Goal: Check status: Check status

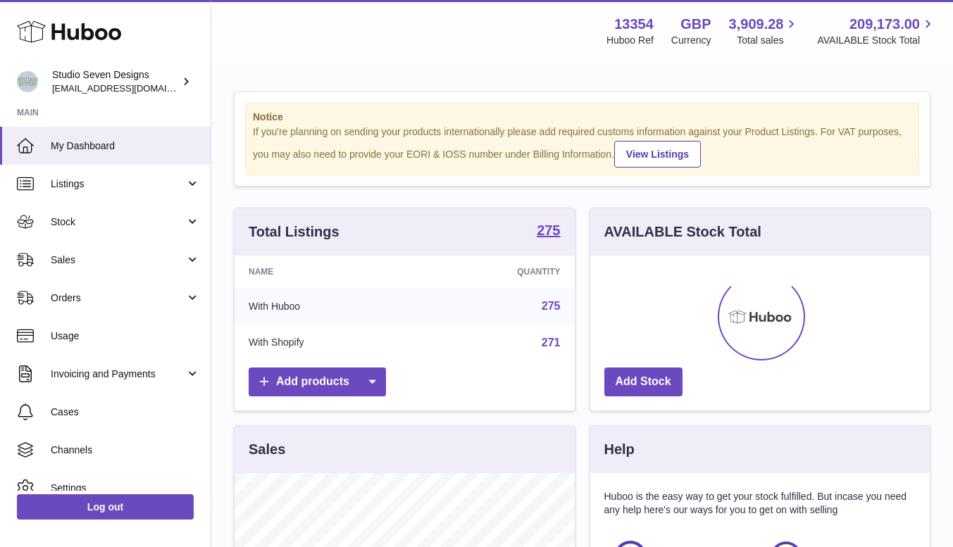
scroll to position [220, 339]
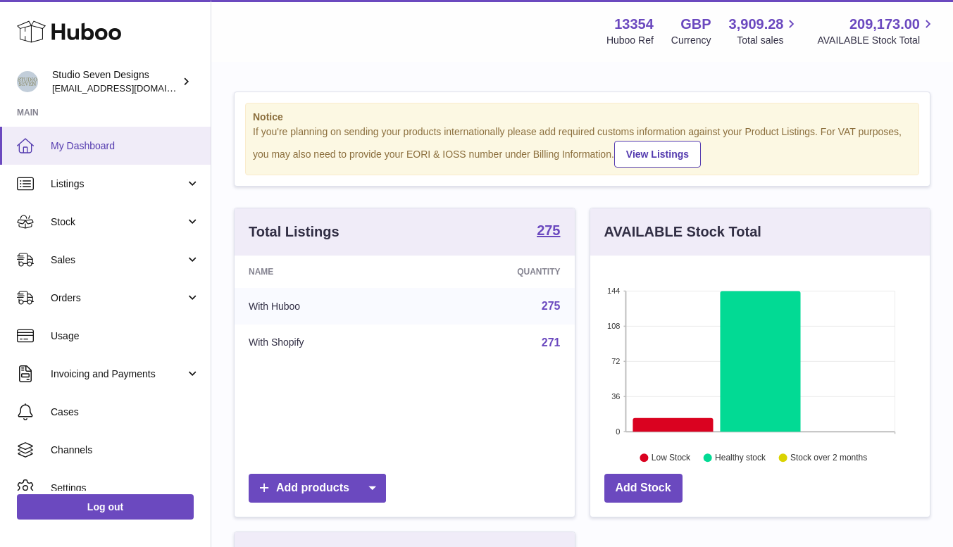
click at [76, 142] on span "My Dashboard" at bounding box center [125, 145] width 149 height 13
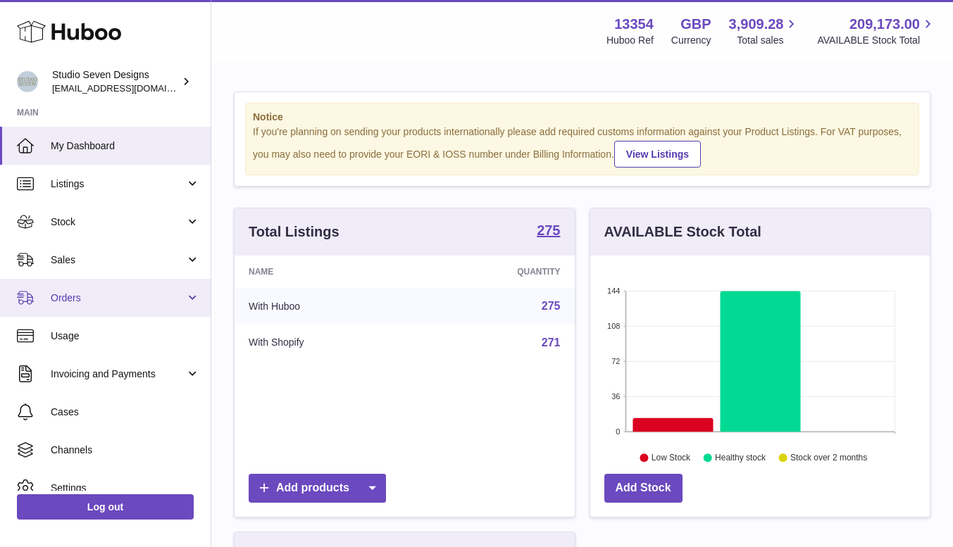
click at [70, 295] on span "Orders" at bounding box center [118, 298] width 135 height 13
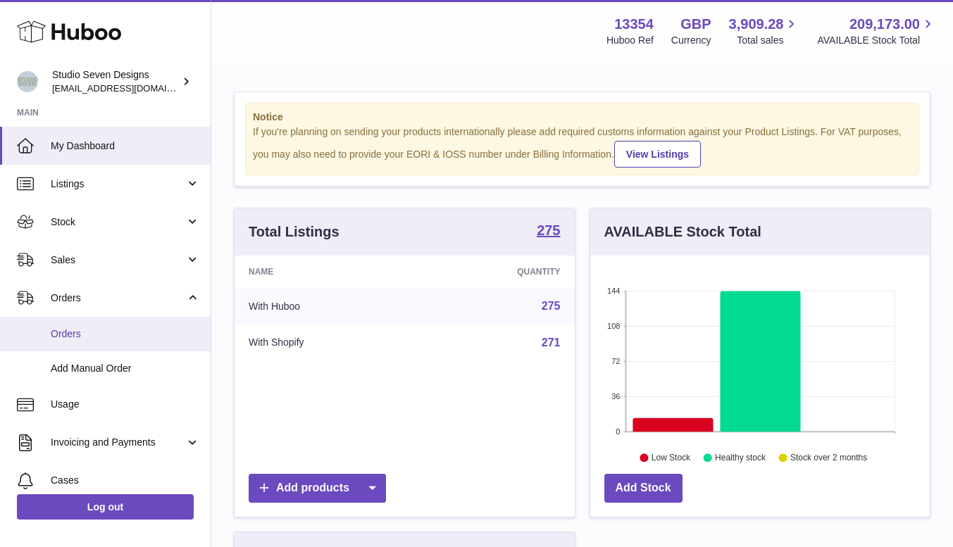
click at [72, 327] on link "Orders" at bounding box center [105, 334] width 211 height 35
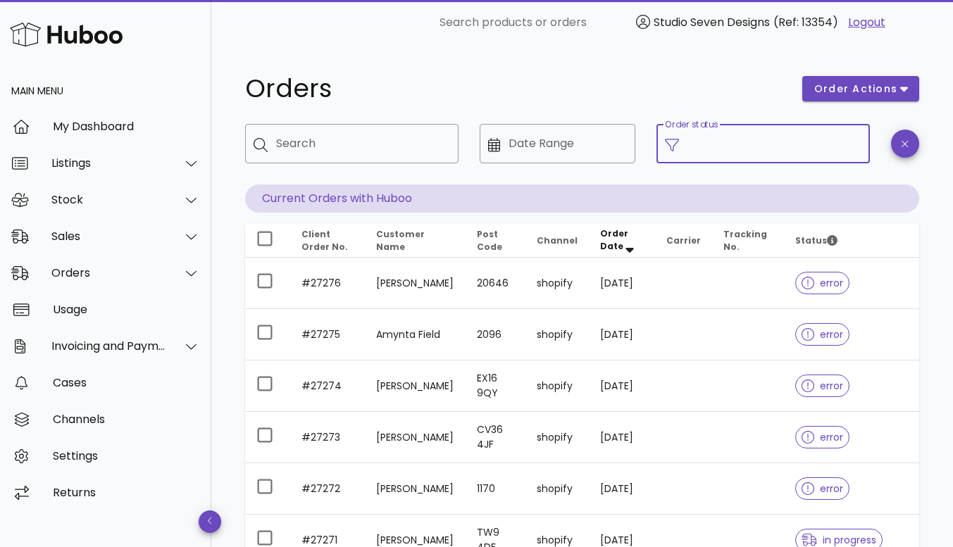
click at [708, 142] on input "Order status" at bounding box center [774, 143] width 174 height 23
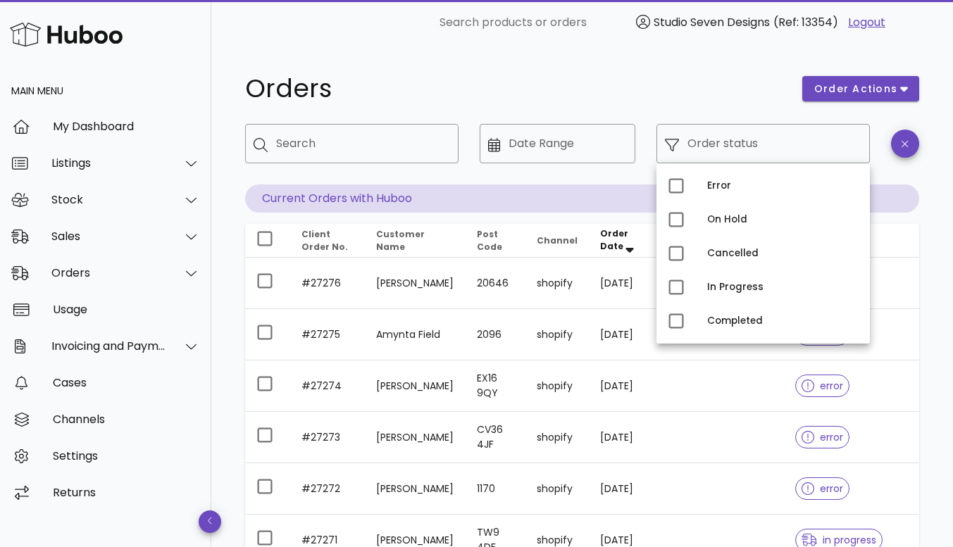
click at [675, 75] on div "Orders" at bounding box center [515, 89] width 557 height 42
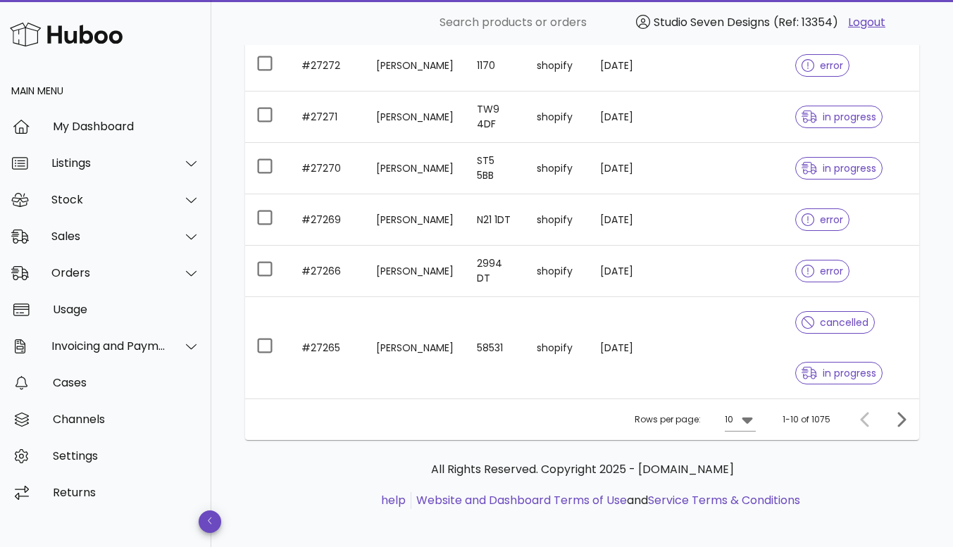
scroll to position [430, 0]
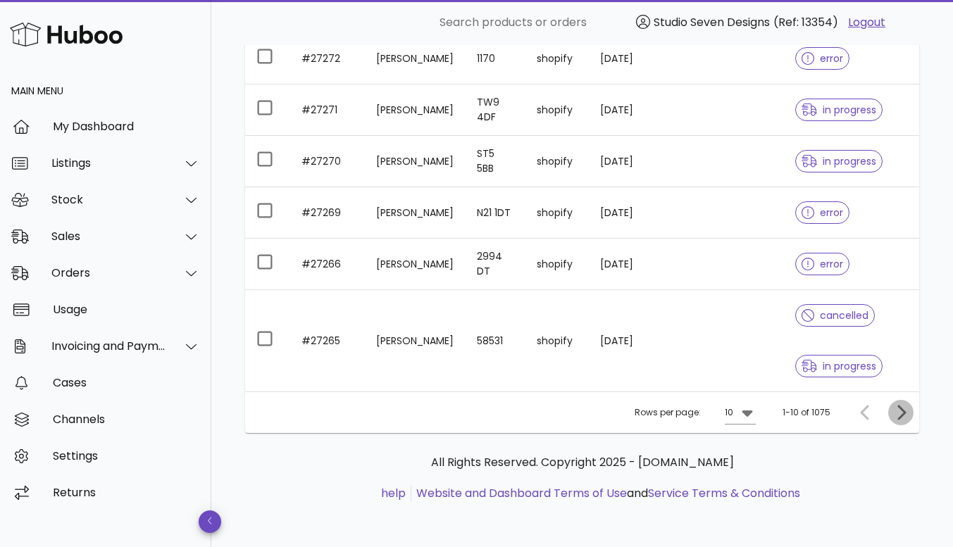
click at [899, 412] on icon "Next page" at bounding box center [900, 412] width 17 height 17
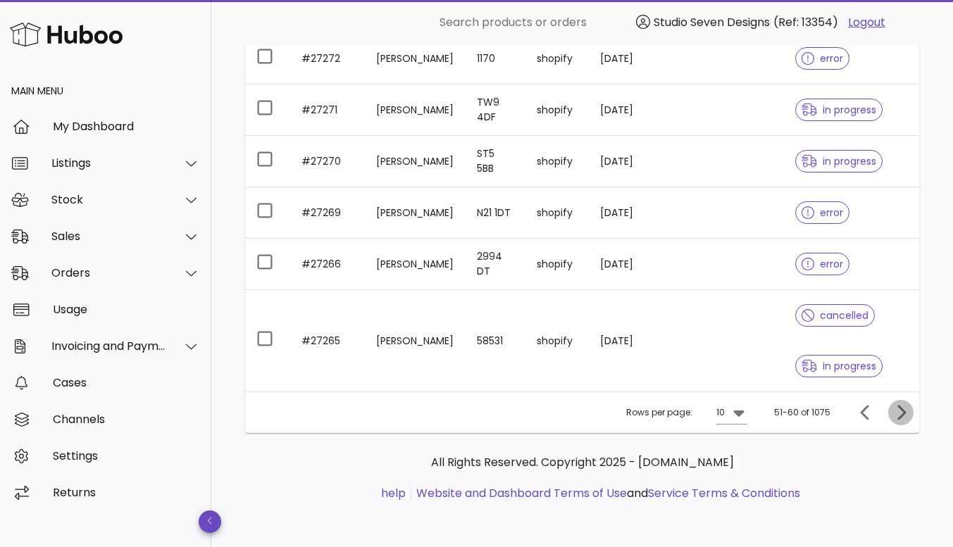
click at [899, 412] on icon "Next page" at bounding box center [900, 412] width 17 height 17
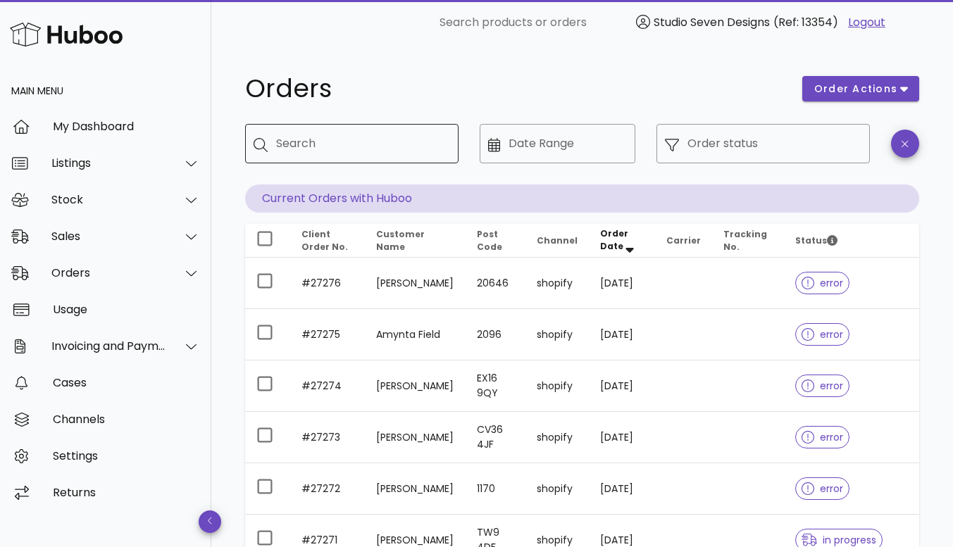
click at [320, 130] on div "Search" at bounding box center [361, 143] width 171 height 39
type input "*****"
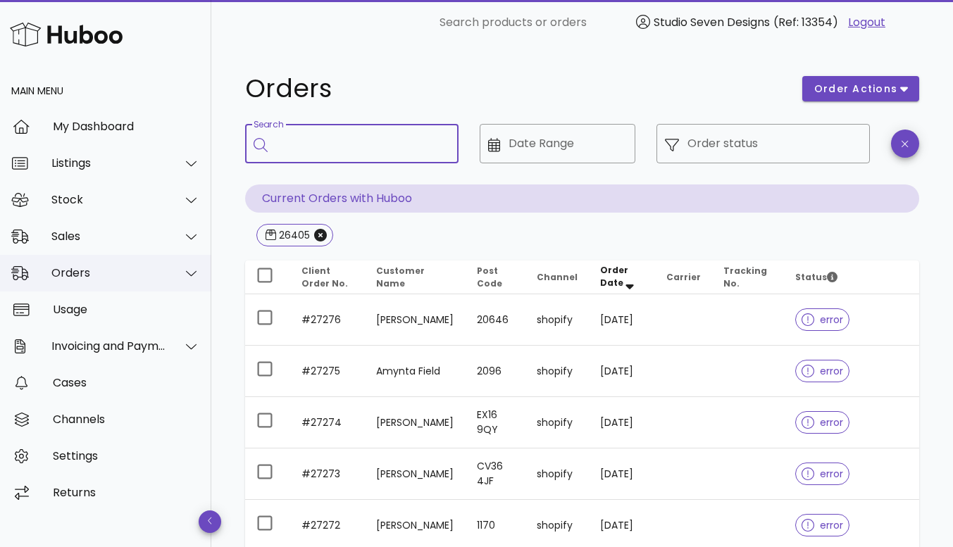
click at [77, 275] on div "Orders" at bounding box center [108, 272] width 115 height 13
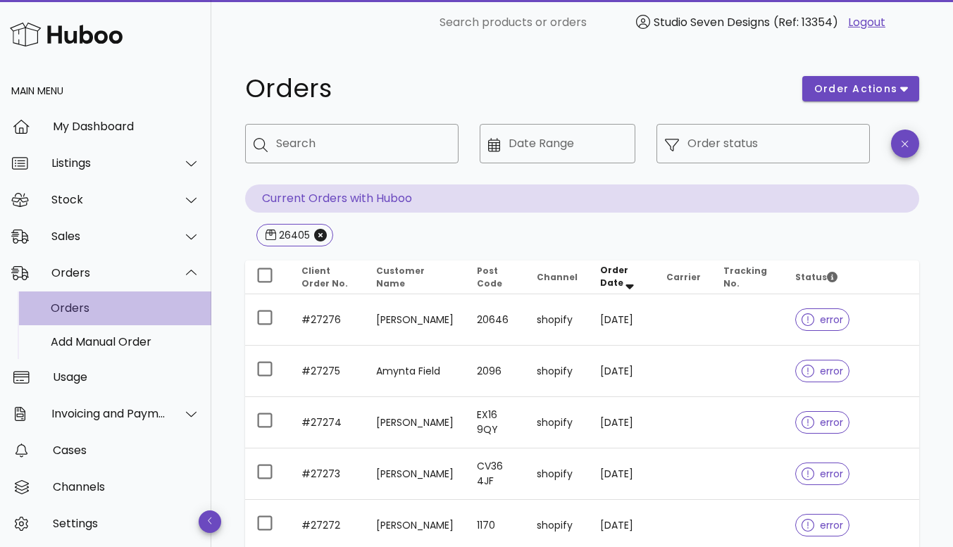
click at [80, 306] on div "Orders" at bounding box center [125, 307] width 149 height 13
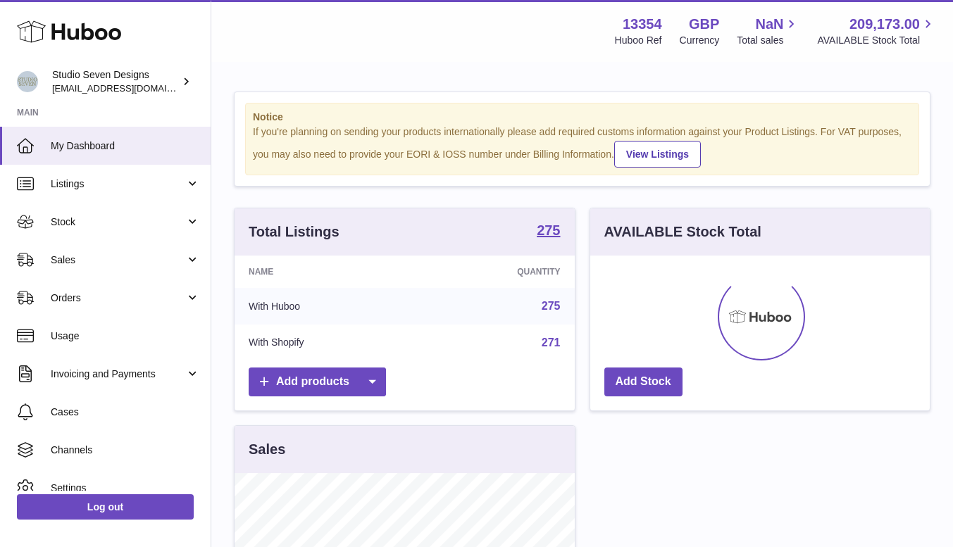
scroll to position [220, 339]
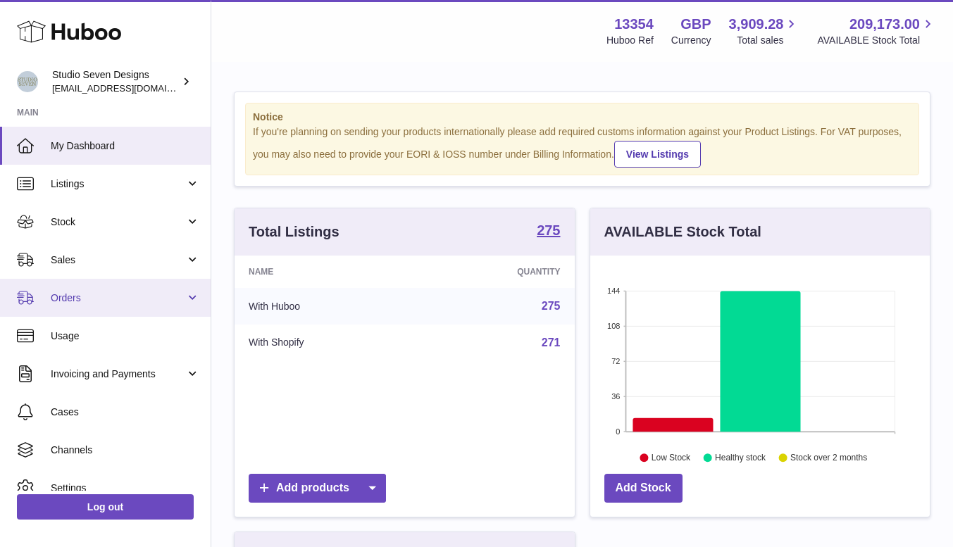
click at [77, 301] on span "Orders" at bounding box center [118, 298] width 135 height 13
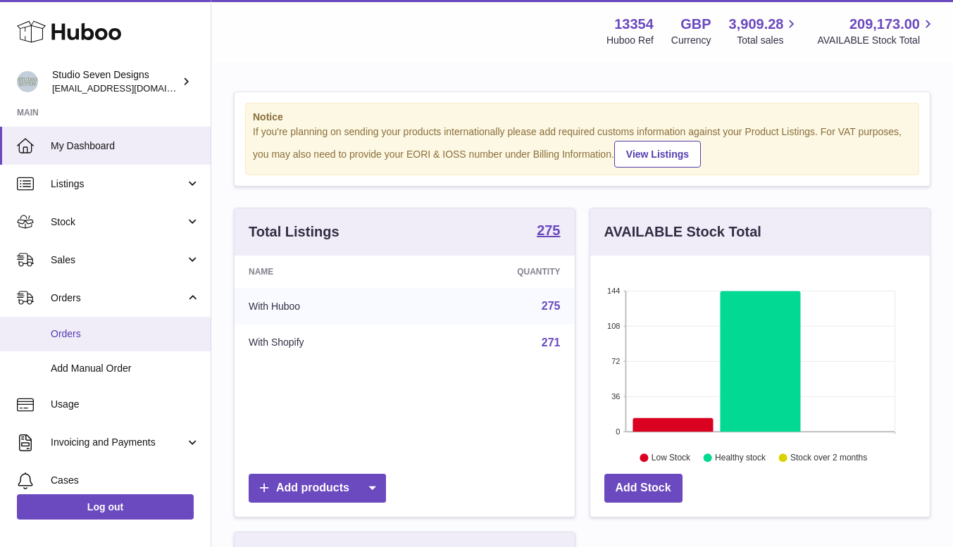
click at [73, 330] on span "Orders" at bounding box center [125, 333] width 149 height 13
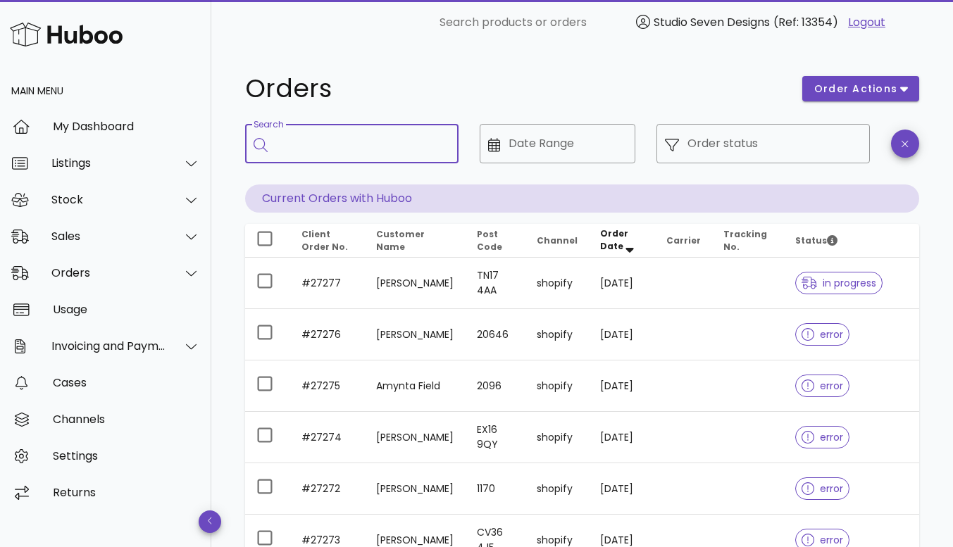
click at [328, 137] on input "Search" at bounding box center [361, 143] width 171 height 23
type input "*****"
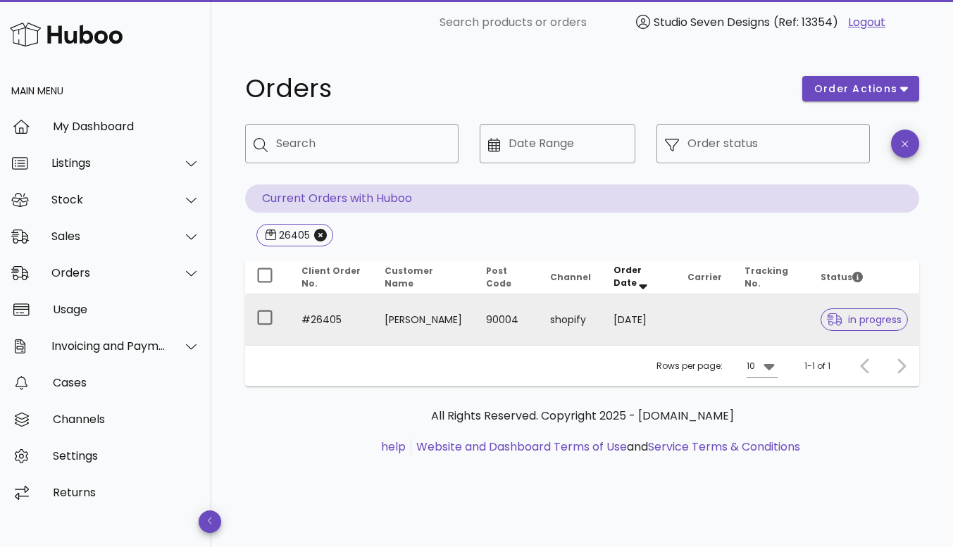
click at [751, 321] on td at bounding box center [771, 319] width 76 height 51
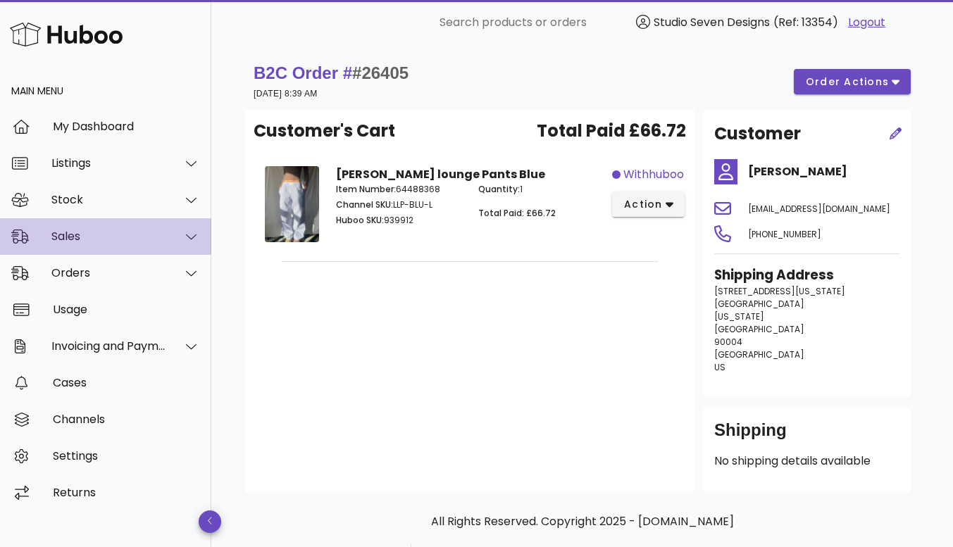
click at [87, 230] on div "Sales" at bounding box center [108, 236] width 115 height 13
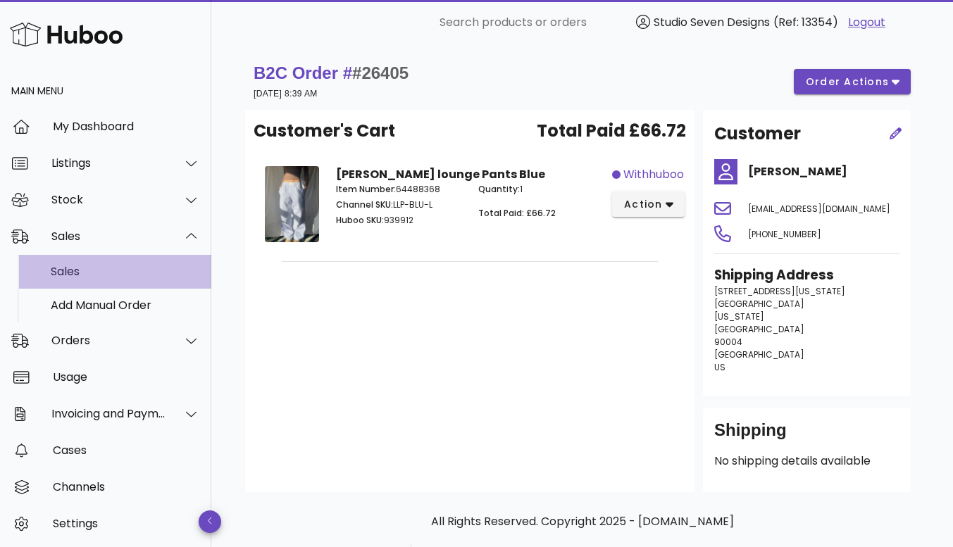
click at [83, 273] on div "Sales" at bounding box center [125, 271] width 149 height 13
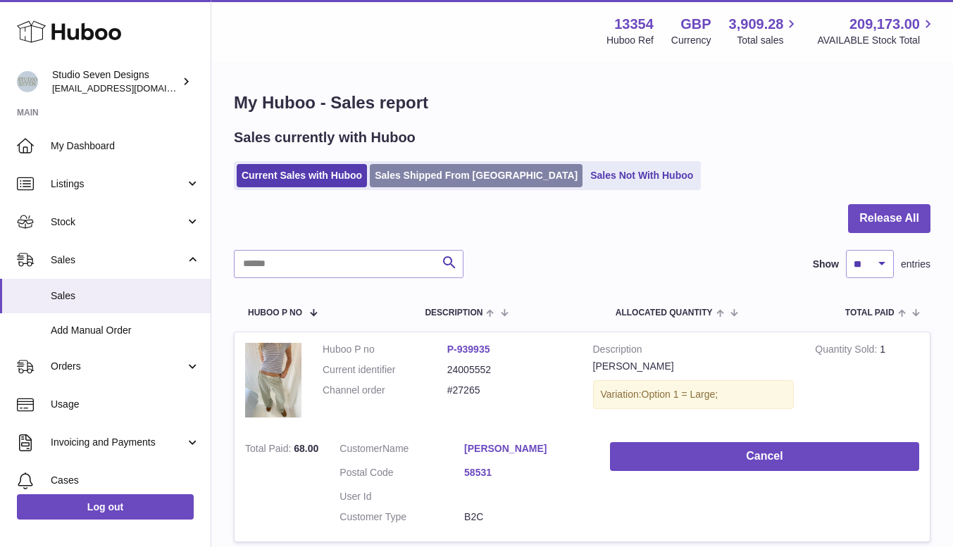
click at [438, 174] on link "Sales Shipped From [GEOGRAPHIC_DATA]" at bounding box center [476, 175] width 213 height 23
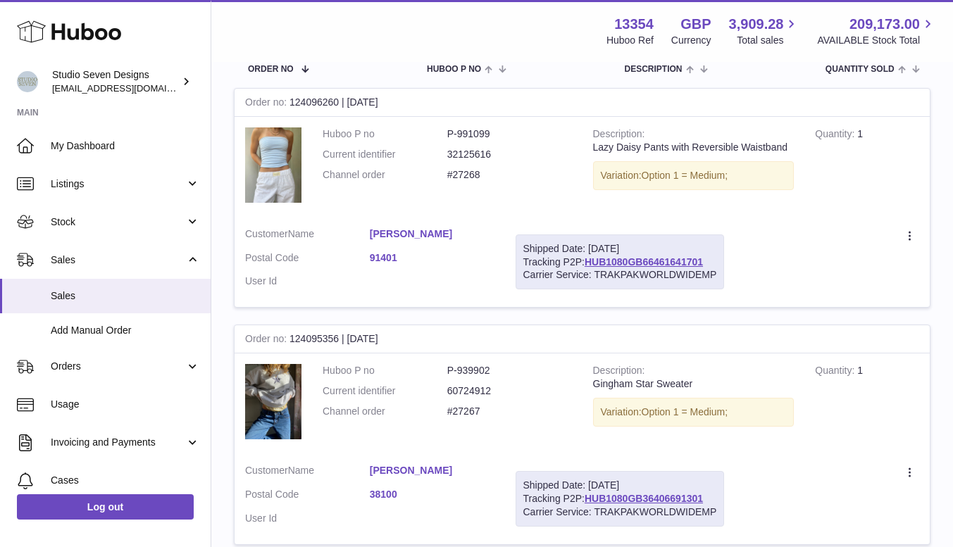
scroll to position [227, 0]
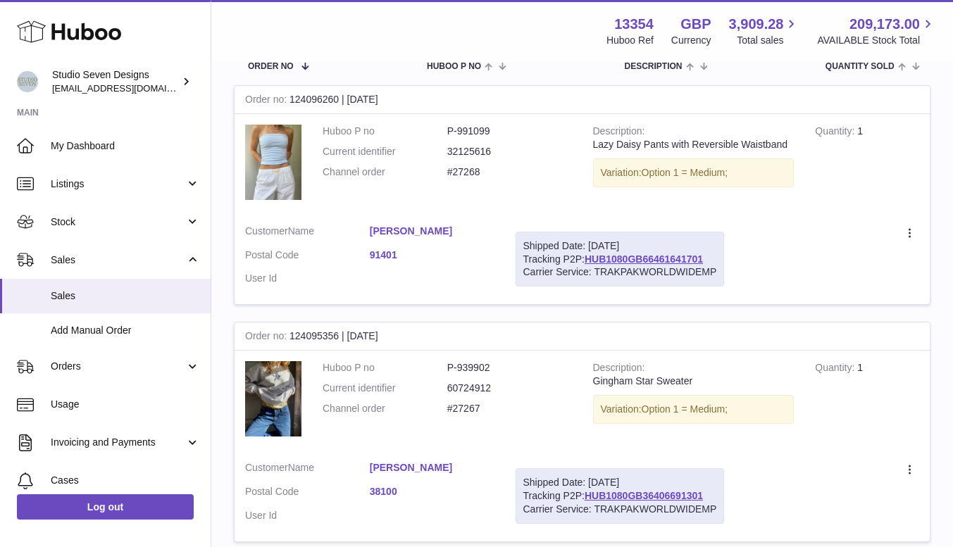
click at [387, 254] on link "91401" at bounding box center [432, 255] width 125 height 13
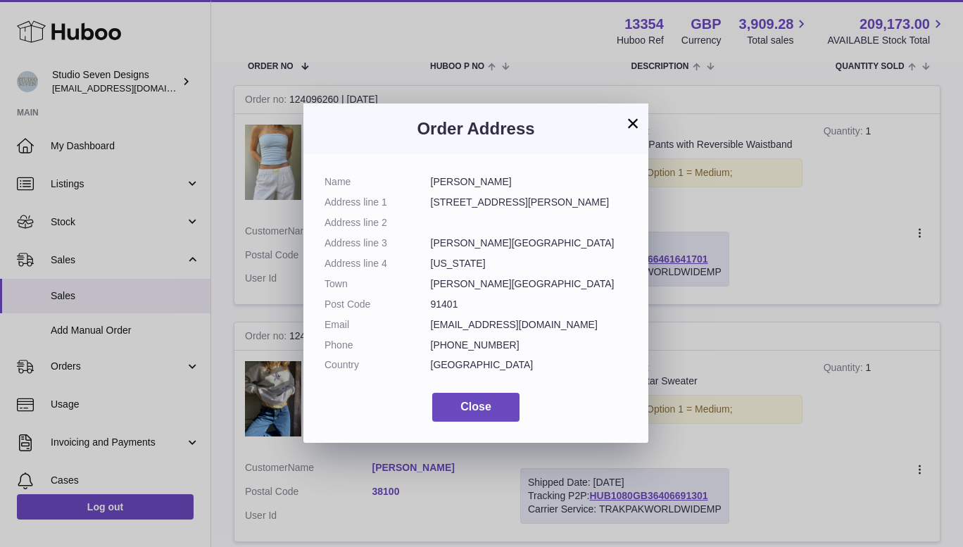
click at [626, 124] on button "×" at bounding box center [633, 123] width 17 height 17
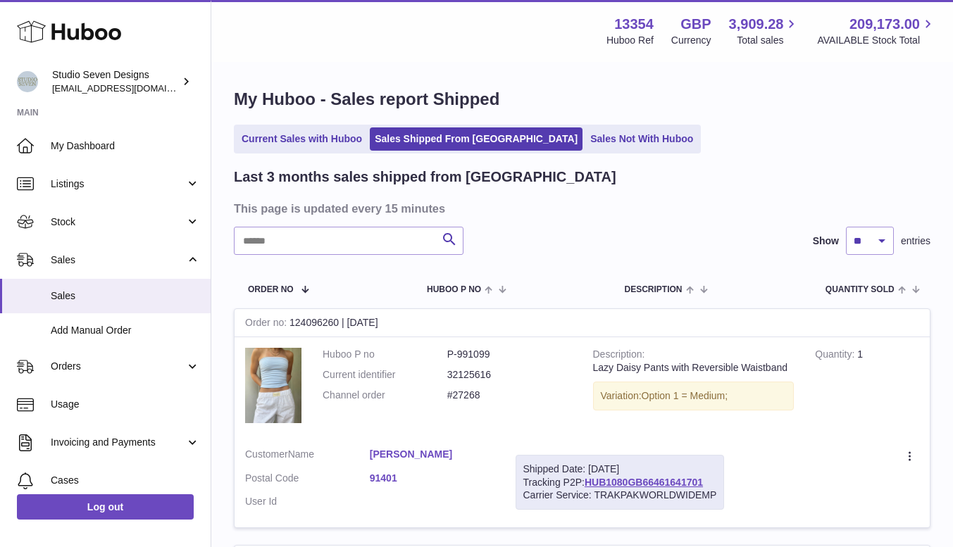
scroll to position [0, 0]
